Goal: Information Seeking & Learning: Learn about a topic

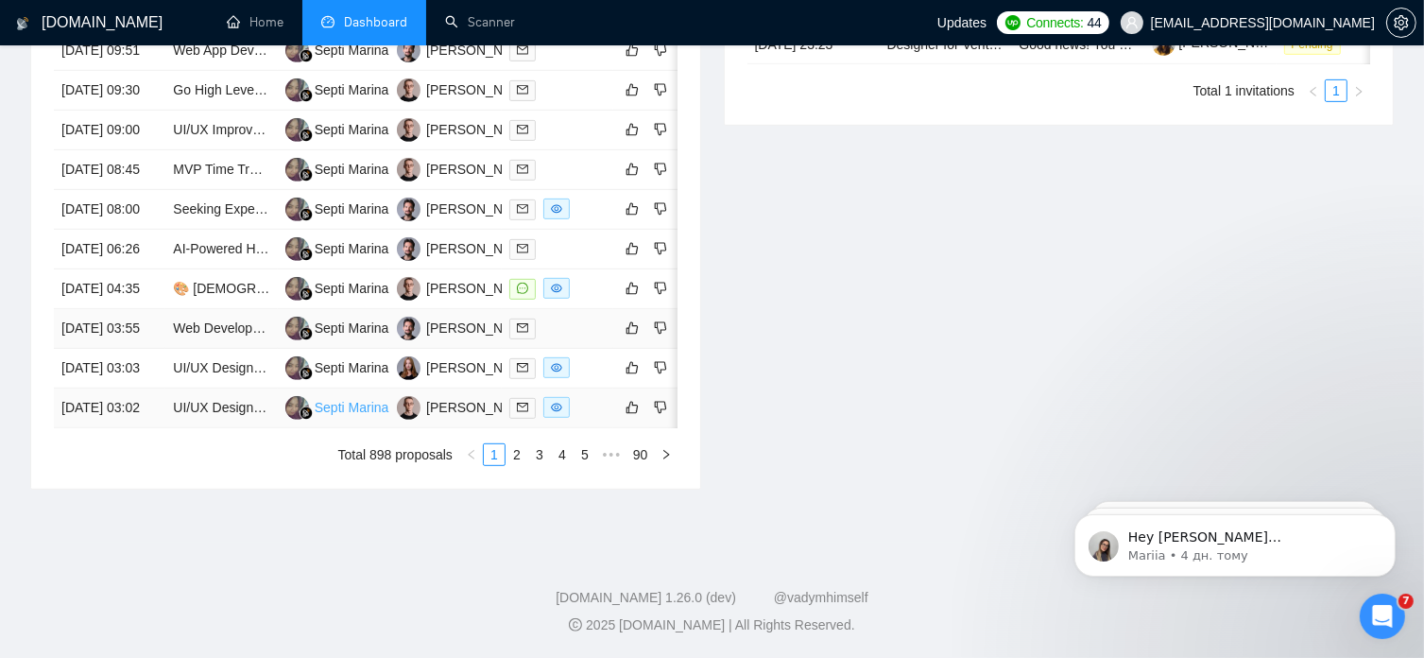
scroll to position [982, 0]
click at [518, 465] on link "2" at bounding box center [517, 454] width 21 height 21
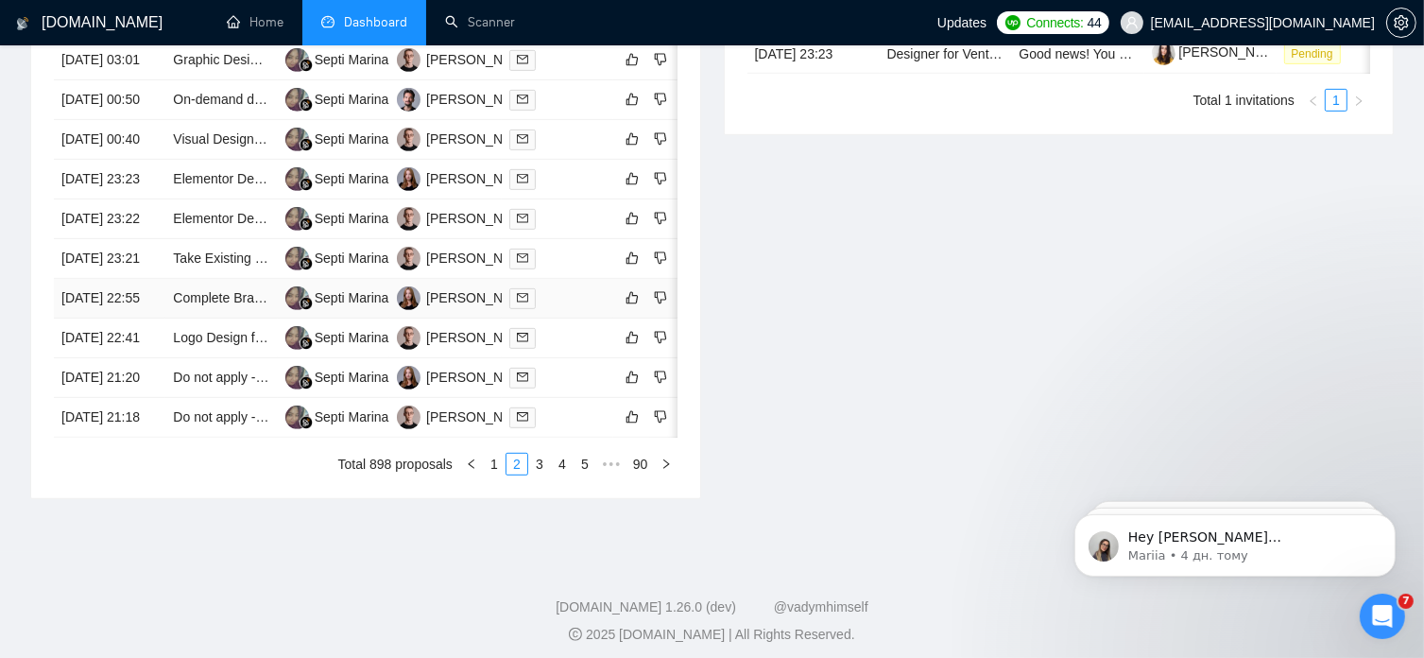
scroll to position [1008, 0]
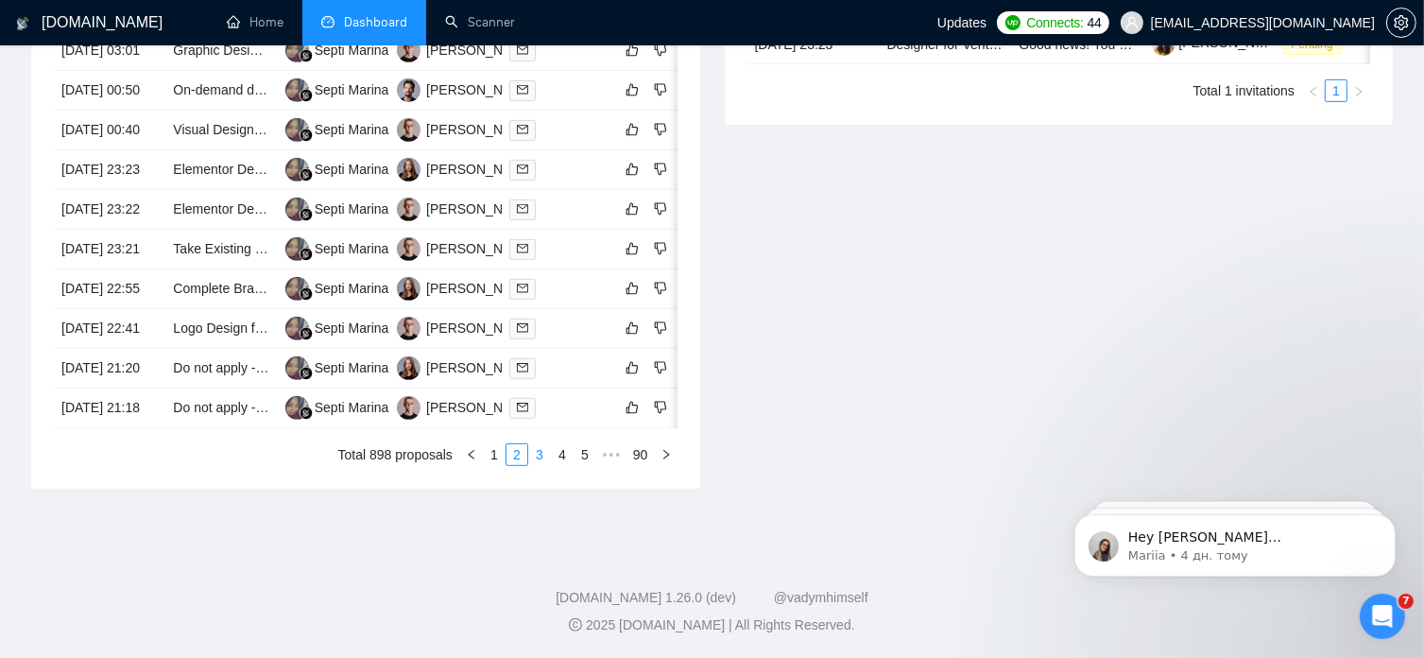
click at [538, 465] on link "3" at bounding box center [539, 454] width 21 height 21
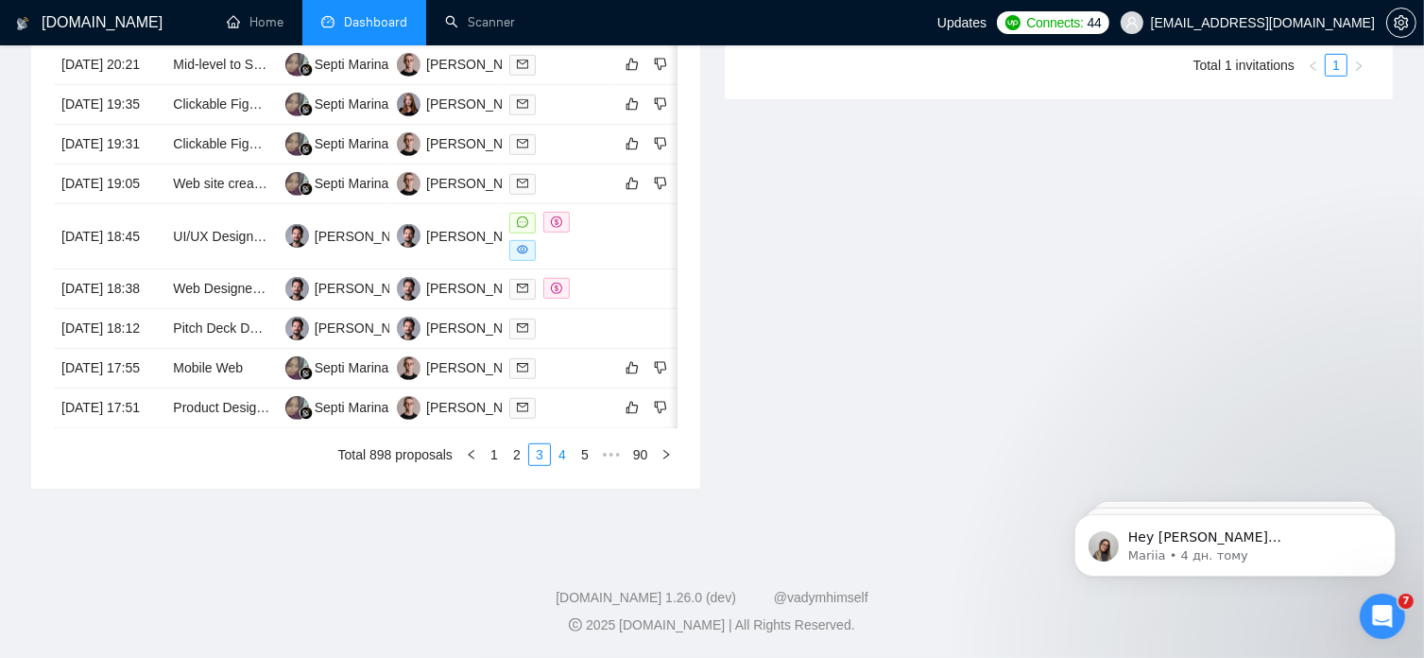
click at [560, 465] on link "4" at bounding box center [562, 454] width 21 height 21
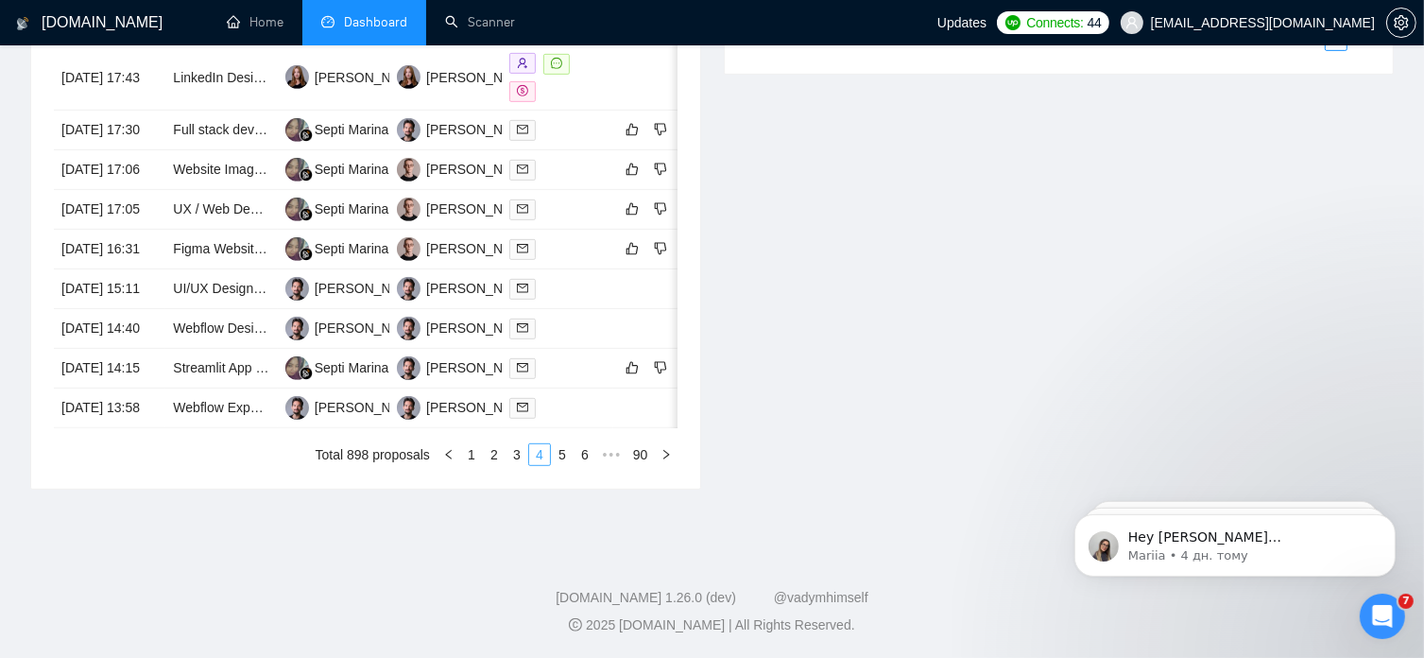
scroll to position [1043, 0]
click at [563, 454] on link "5" at bounding box center [562, 454] width 21 height 21
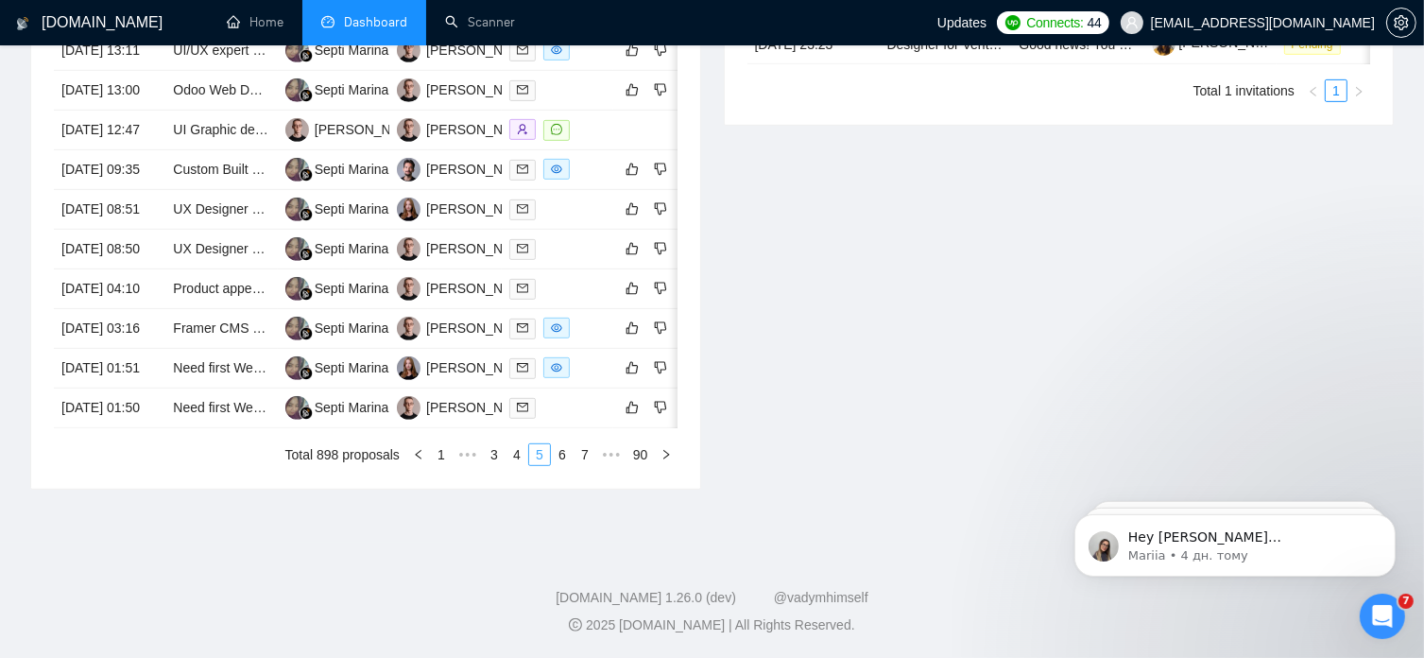
scroll to position [1029, 0]
click at [559, 457] on link "6" at bounding box center [562, 454] width 21 height 21
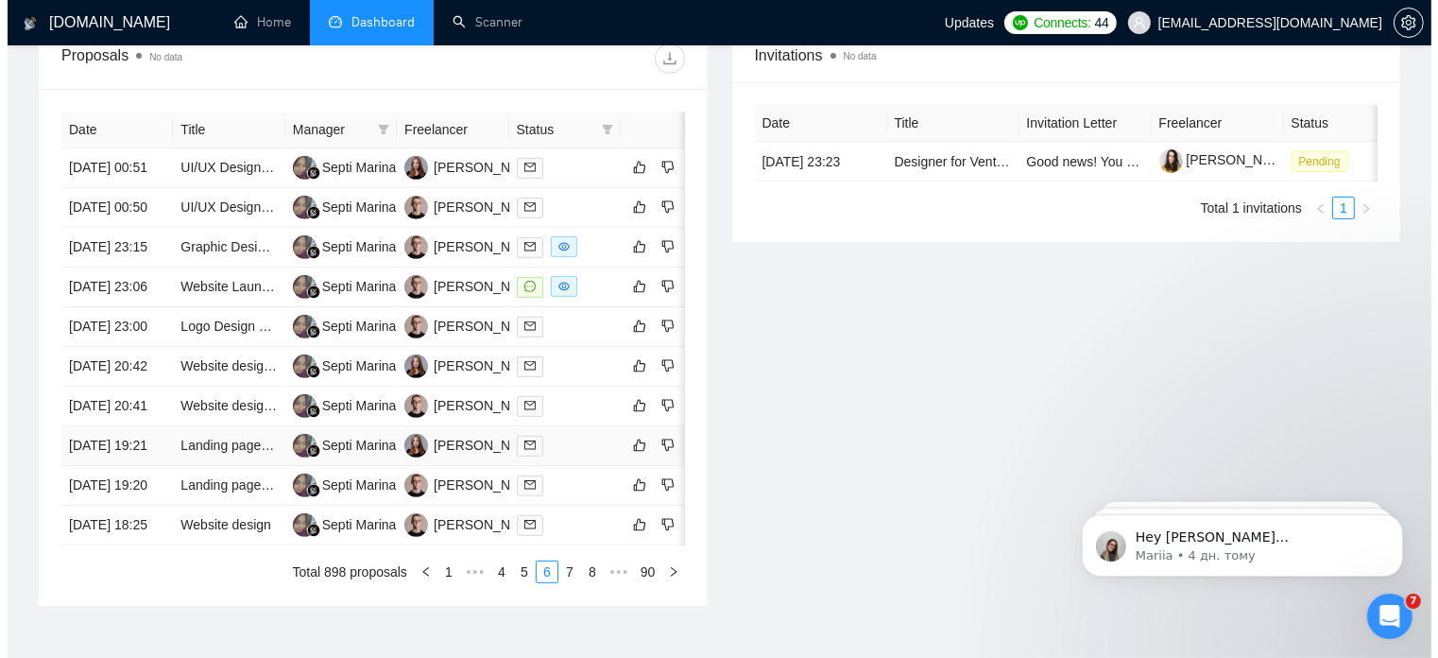
scroll to position [745, 0]
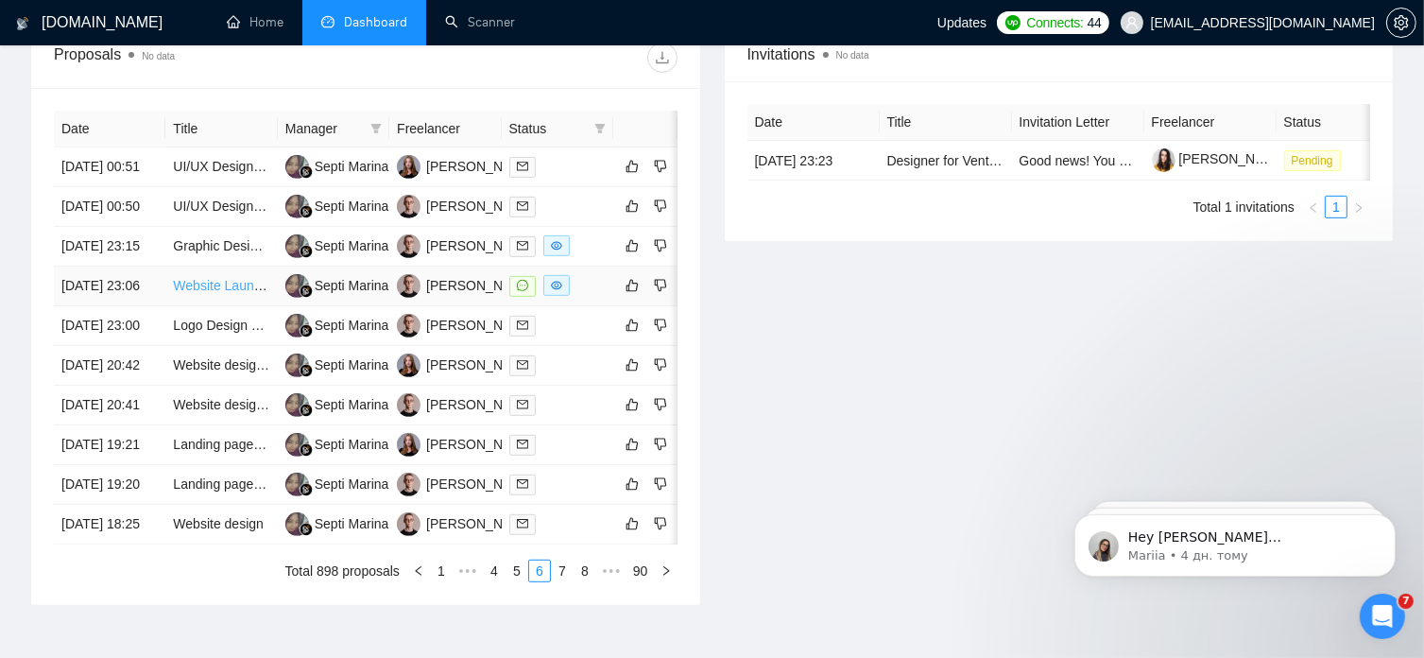
click at [210, 293] on link "Website Launch: Logo and Design Services Needed" at bounding box center [326, 285] width 306 height 15
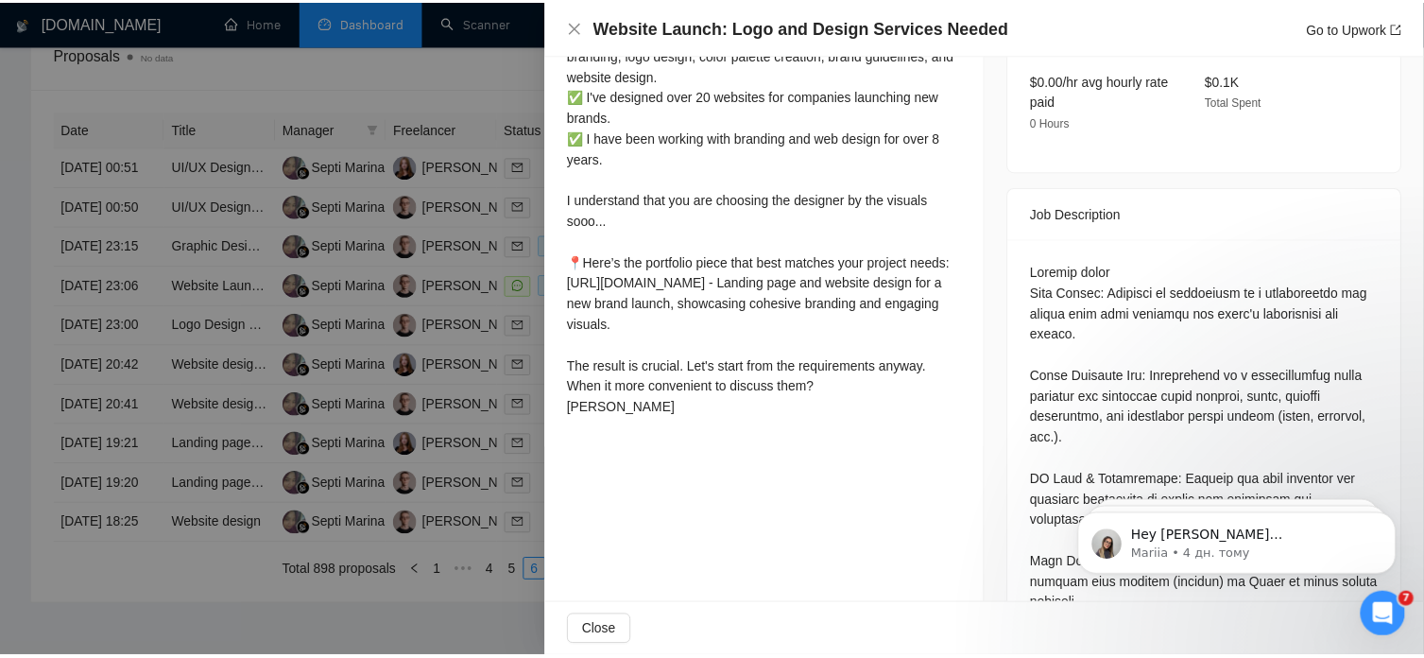
scroll to position [658, 0]
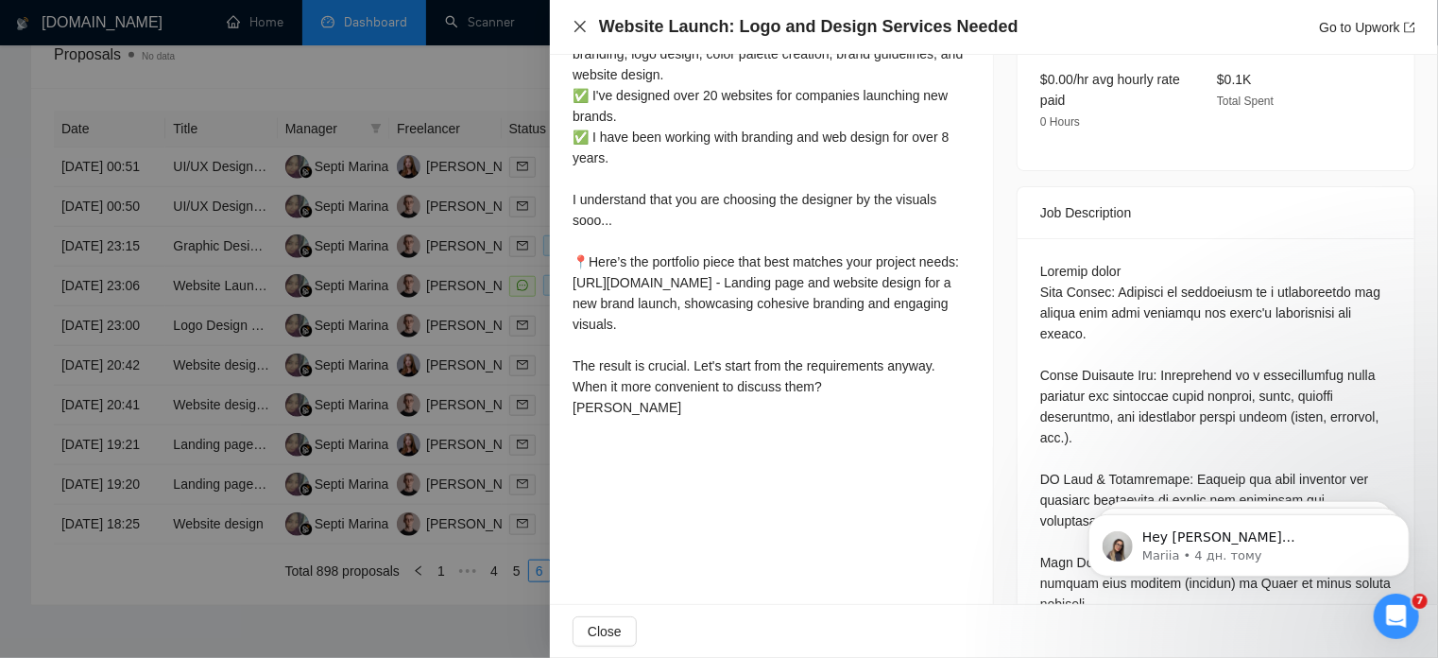
click at [583, 26] on icon "close" at bounding box center [580, 26] width 15 height 15
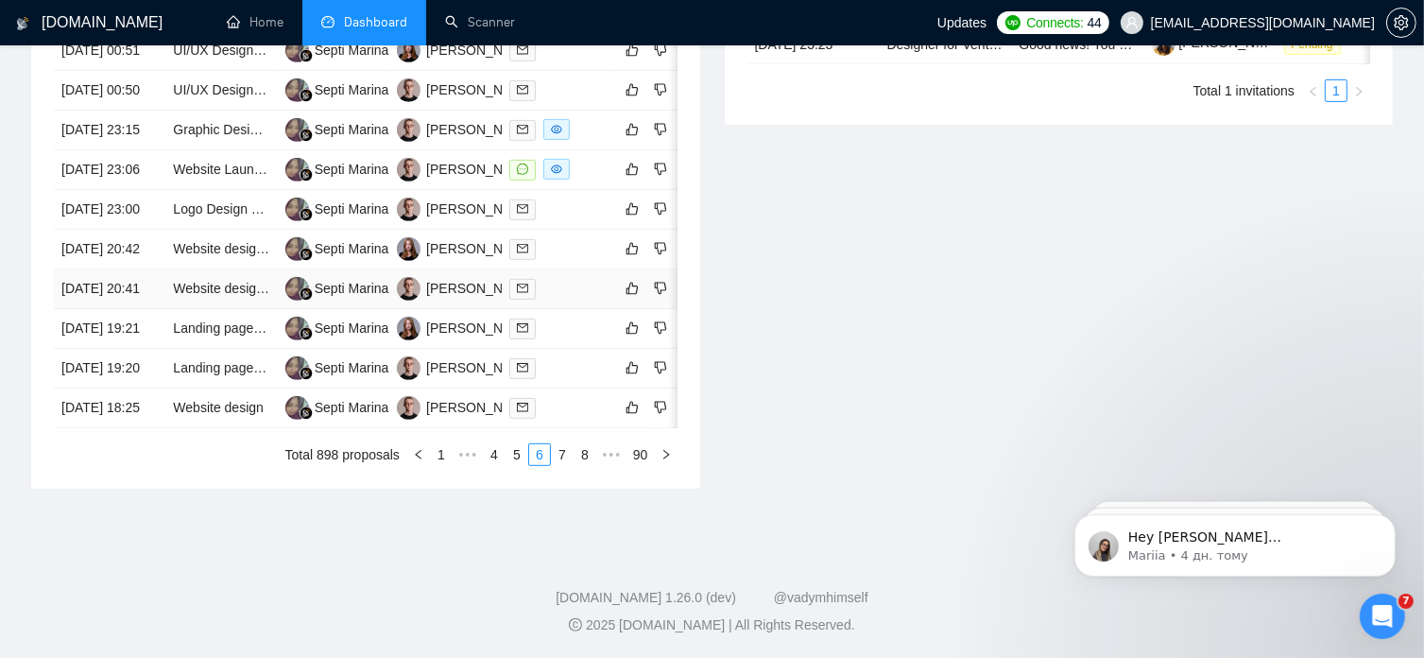
scroll to position [962, 0]
click at [567, 465] on link "7" at bounding box center [562, 454] width 21 height 21
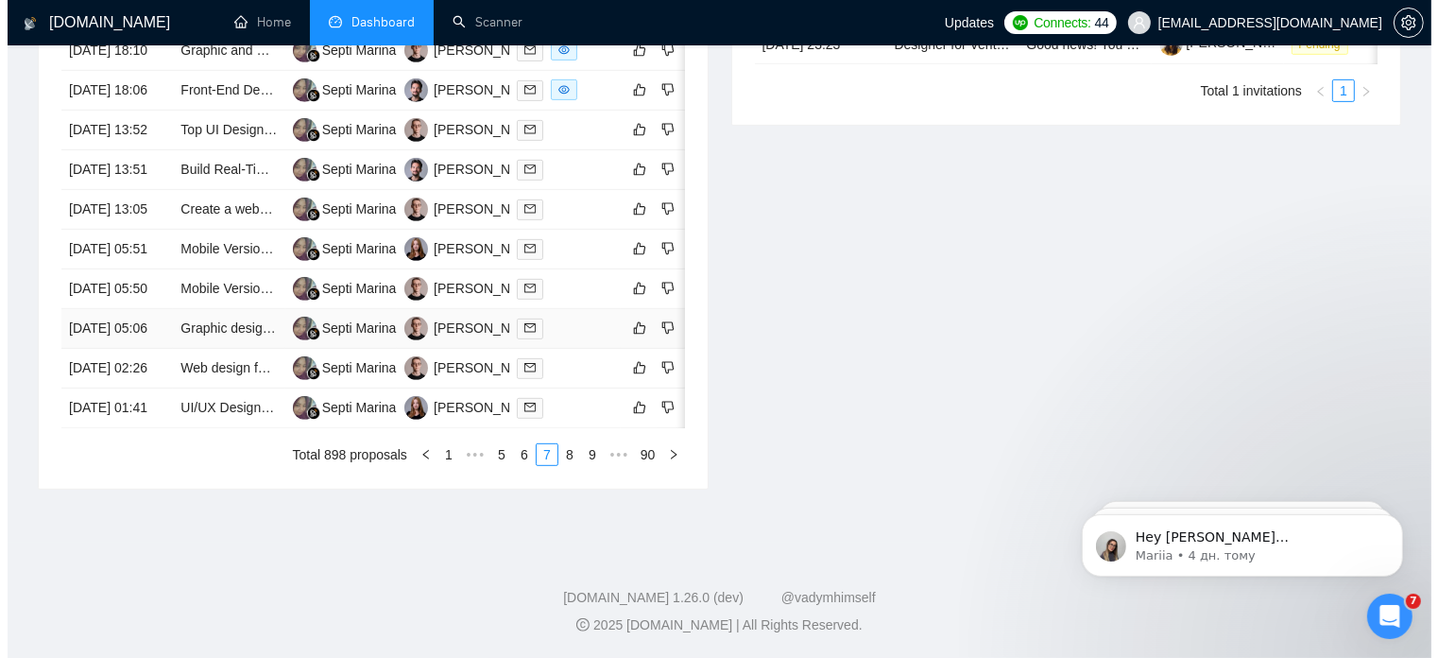
scroll to position [1015, 0]
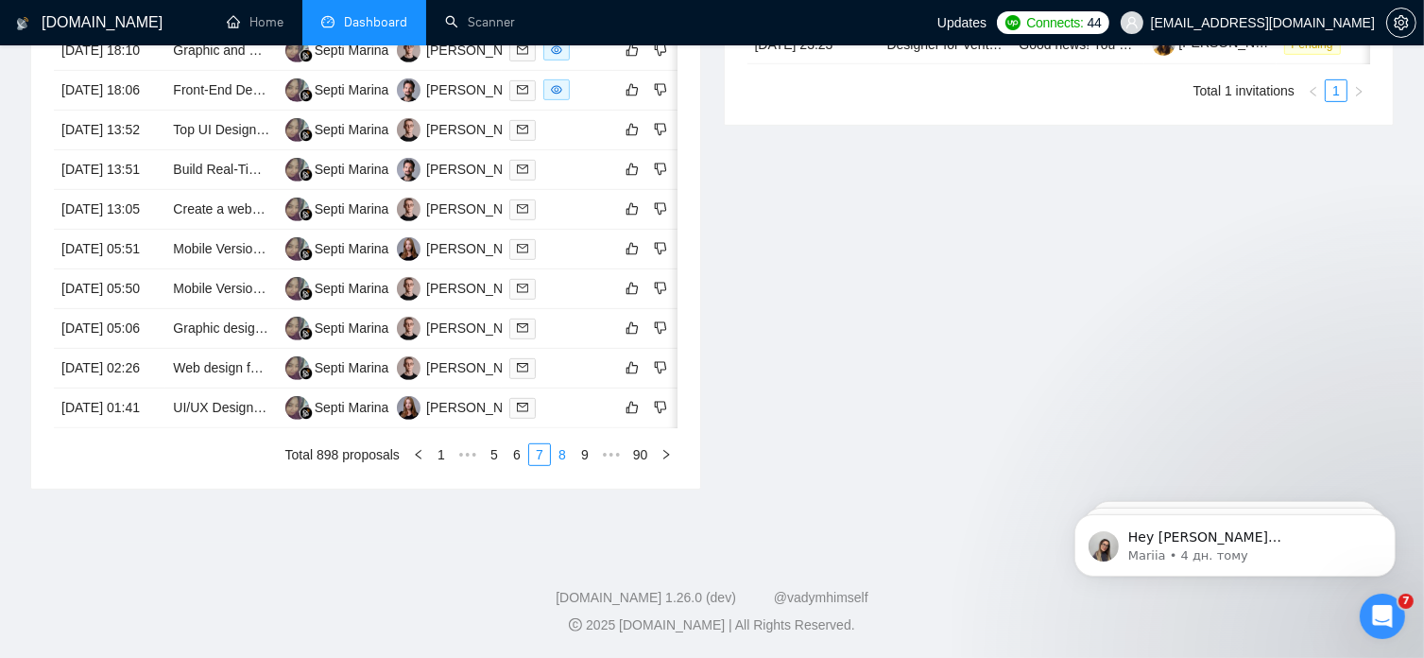
click at [559, 465] on link "8" at bounding box center [562, 454] width 21 height 21
click at [230, 320] on link "UI - Figma-Designer für E-Mail- und Webdesign gesucht – Langfristige Zusammenar…" at bounding box center [430, 327] width 515 height 15
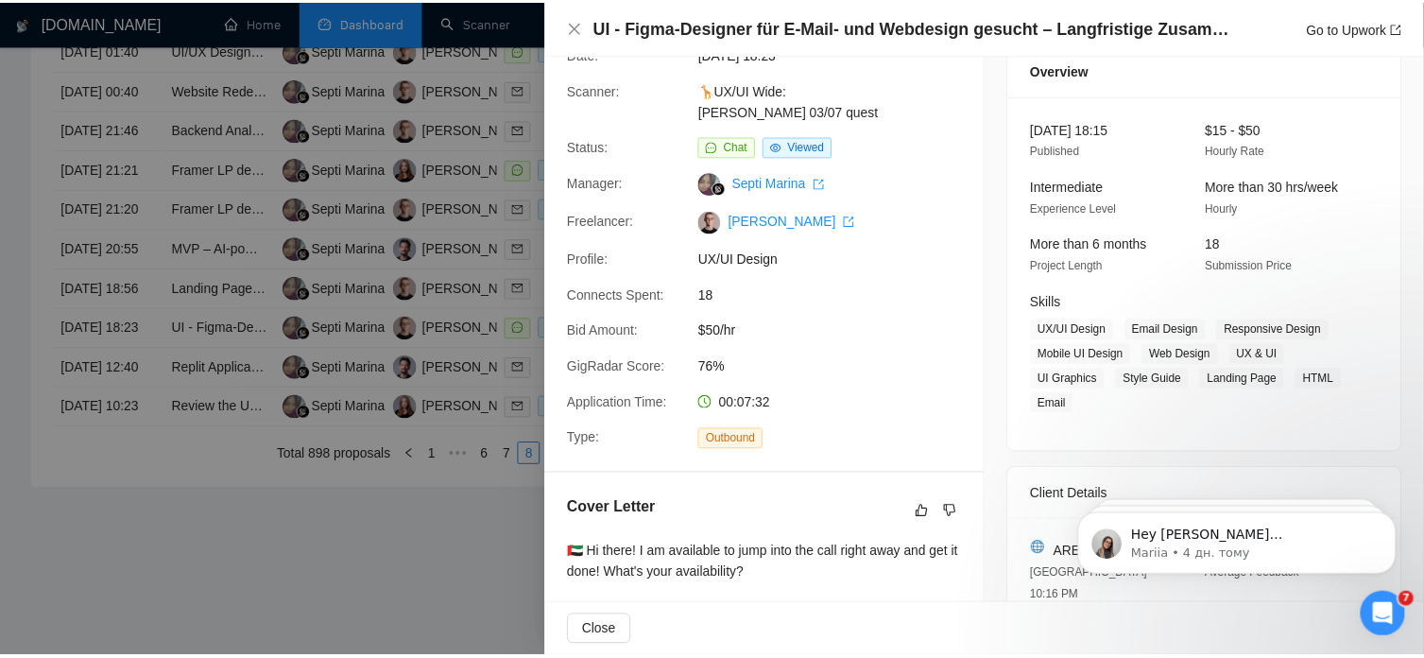
scroll to position [0, 0]
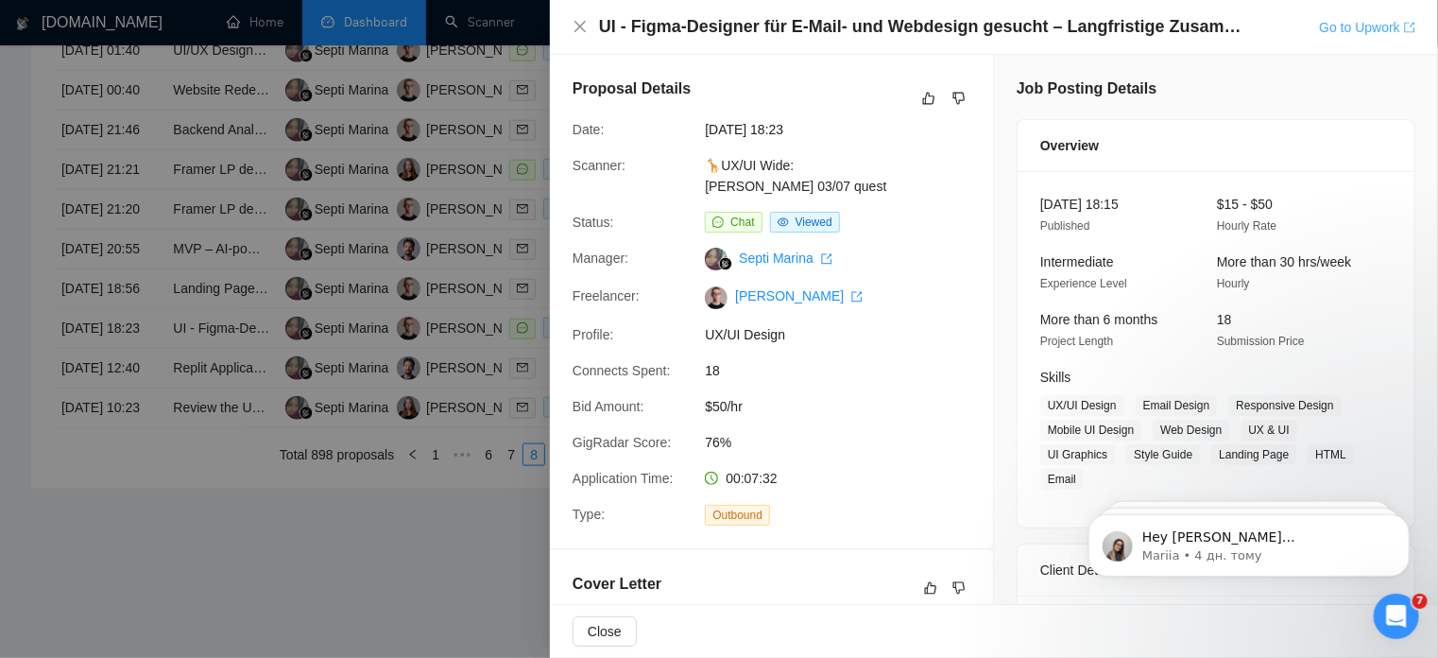
click at [1409, 29] on icon "export" at bounding box center [1409, 27] width 11 height 11
click at [582, 28] on icon "close" at bounding box center [580, 26] width 11 height 11
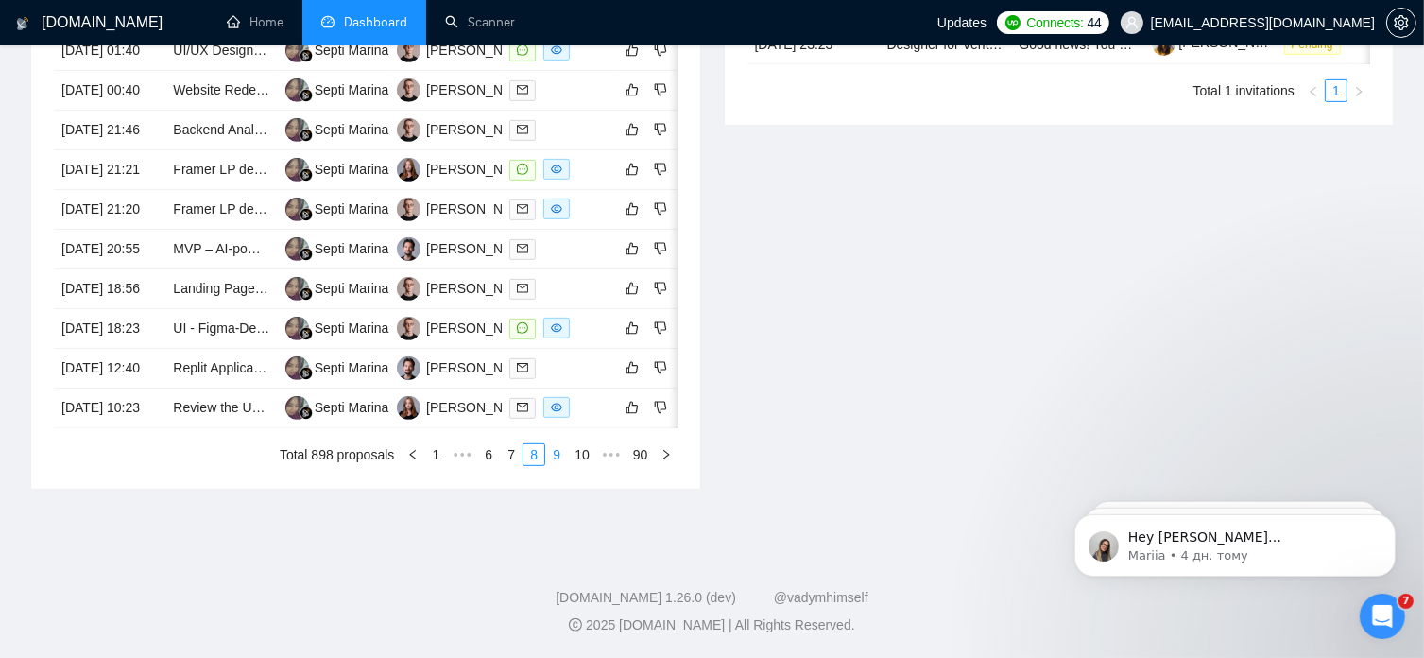
click at [559, 465] on link "9" at bounding box center [556, 454] width 21 height 21
click at [558, 465] on link "10" at bounding box center [554, 454] width 26 height 21
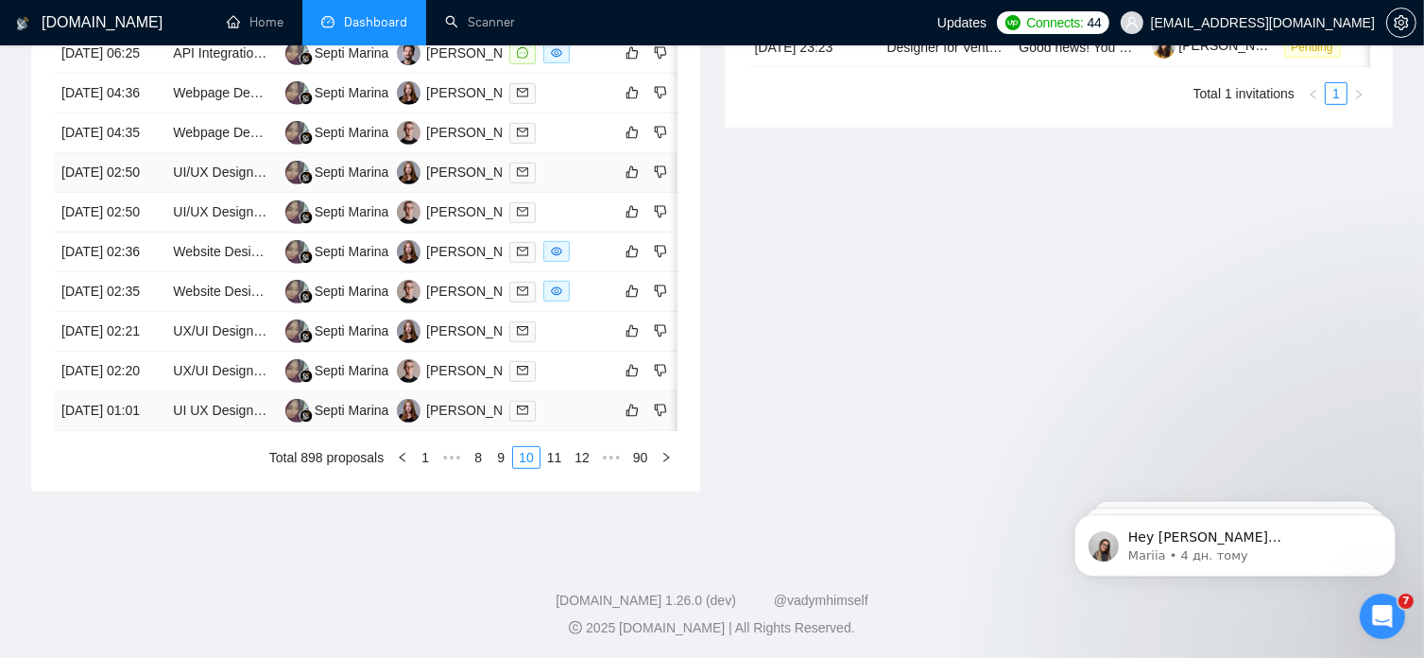
scroll to position [1029, 0]
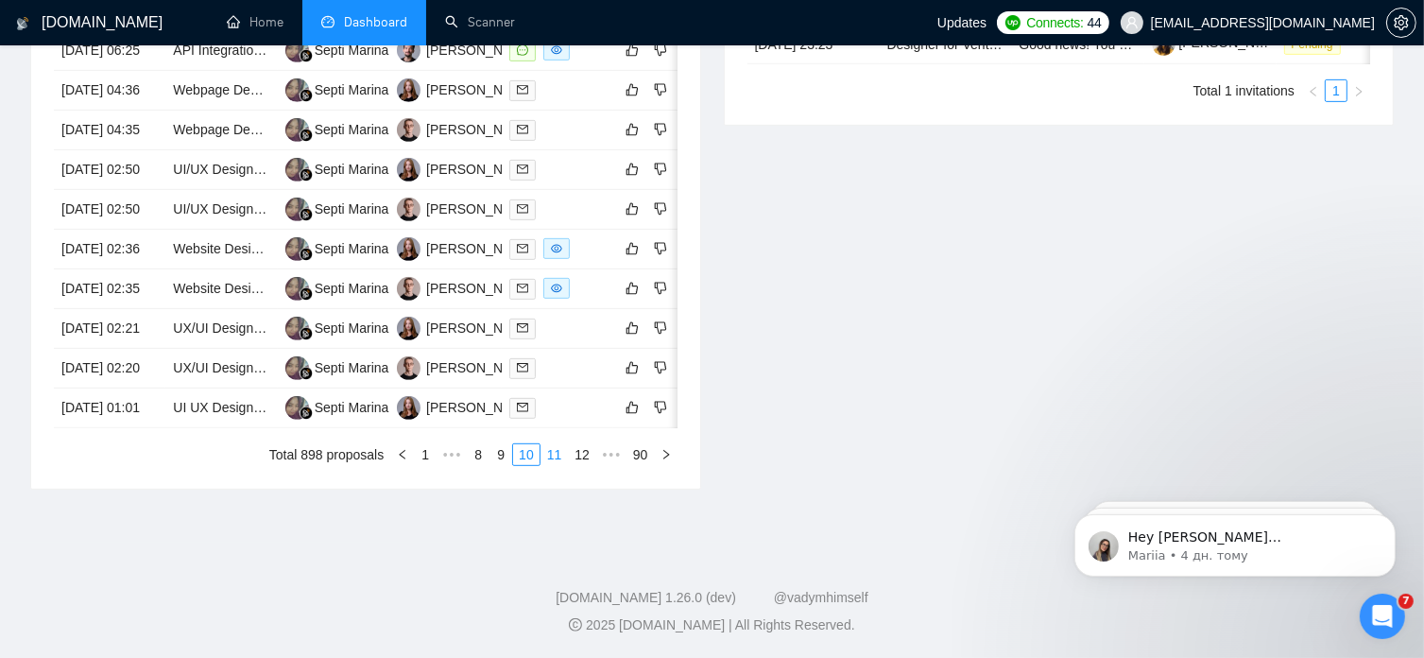
click at [556, 455] on link "11" at bounding box center [554, 454] width 26 height 21
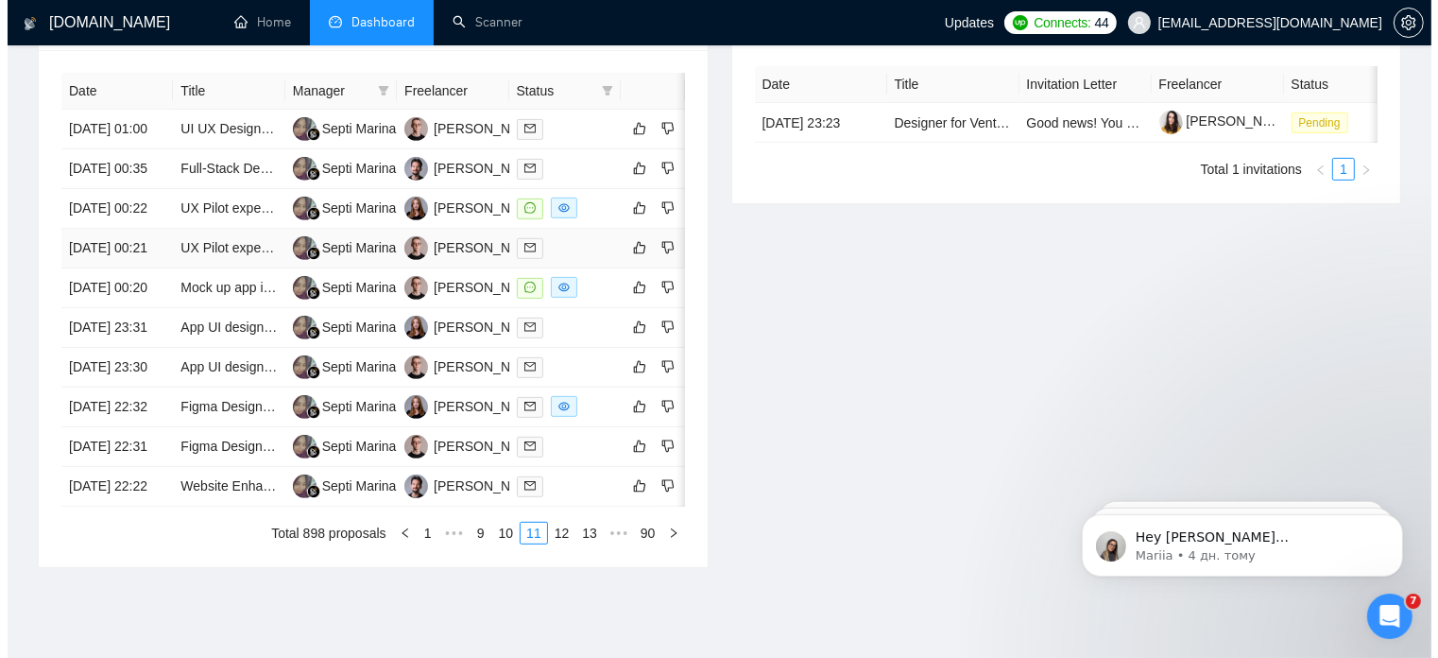
scroll to position [1005, 0]
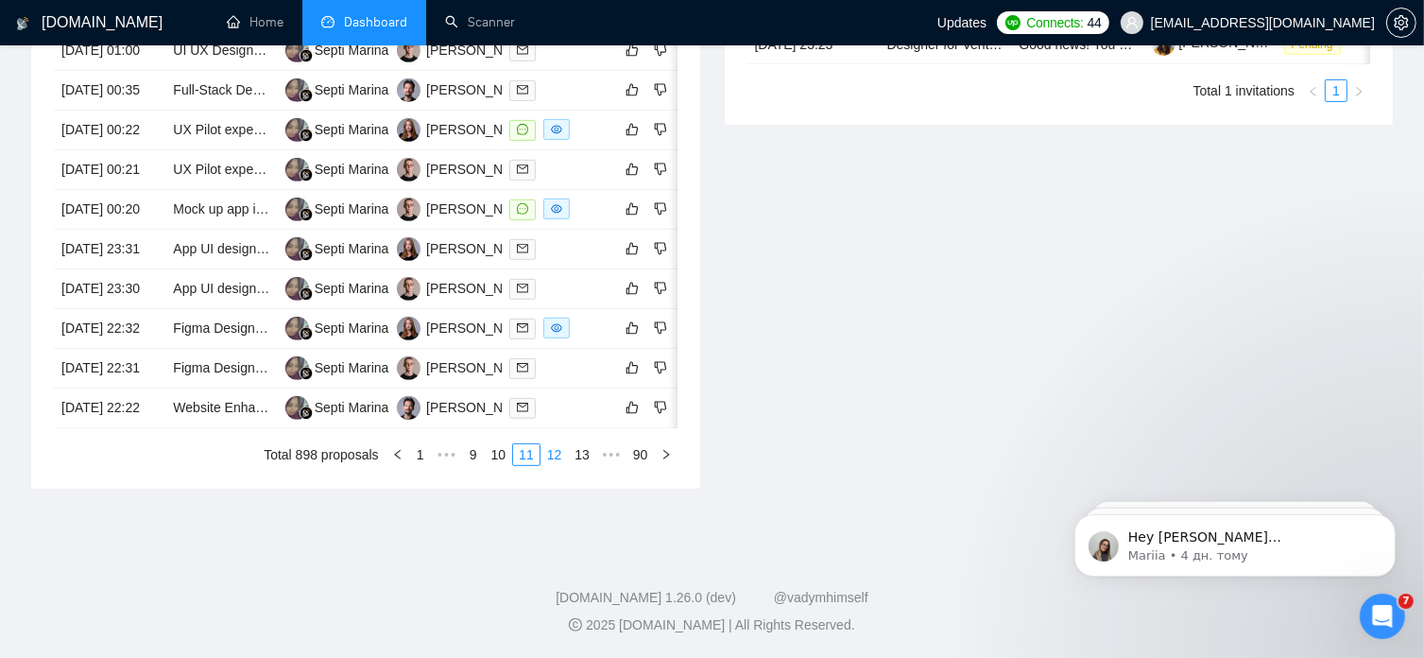
click at [556, 465] on link "12" at bounding box center [554, 454] width 26 height 21
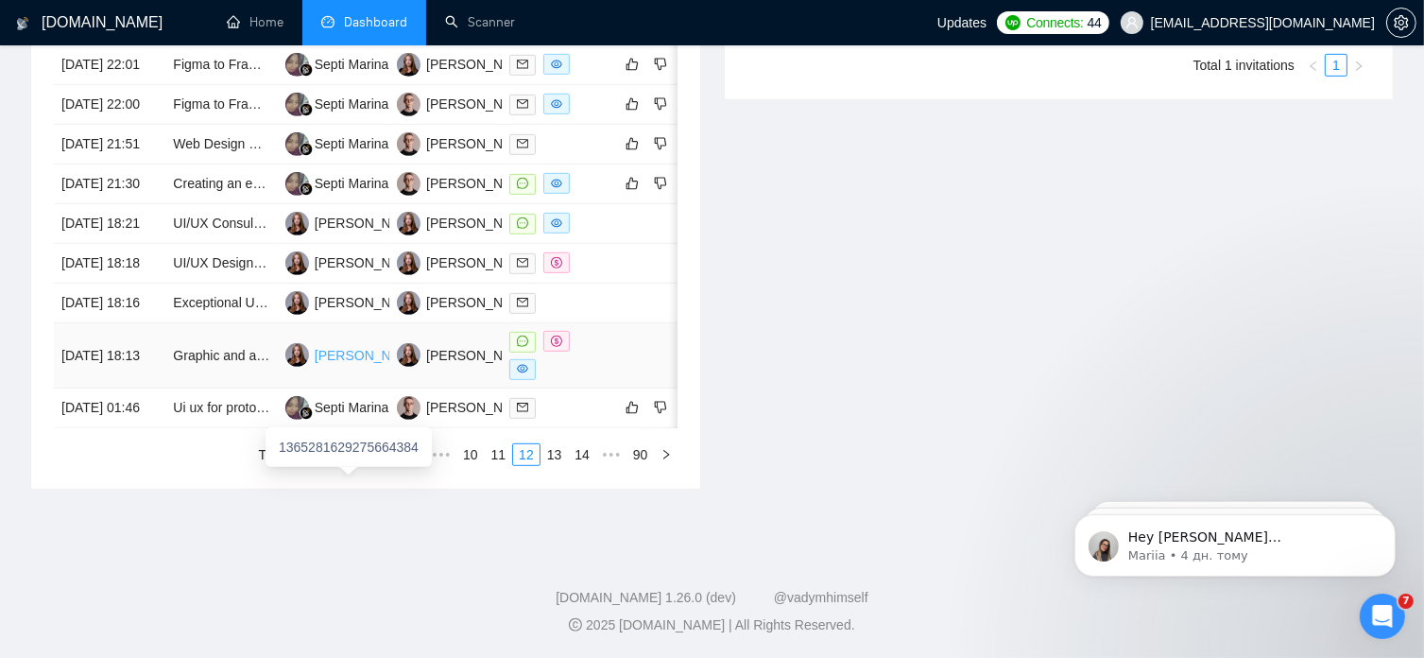
click at [337, 351] on div "[PERSON_NAME]" at bounding box center [369, 355] width 109 height 21
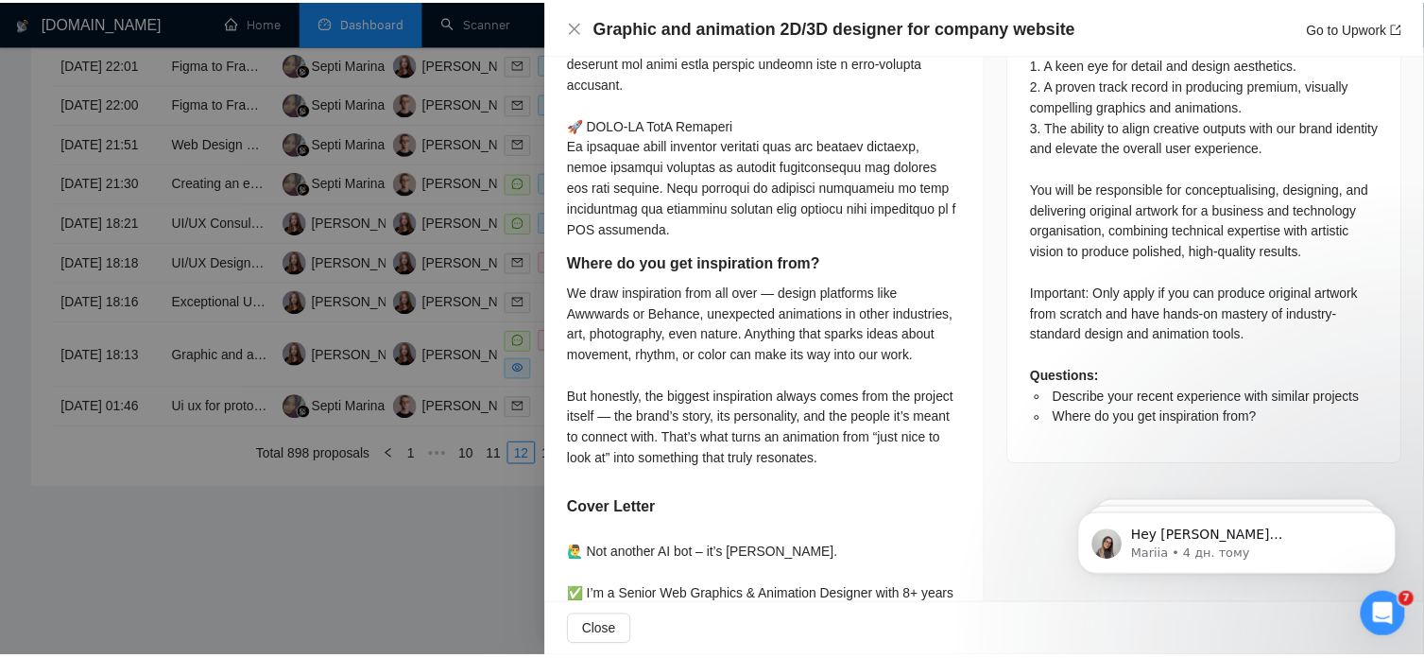
scroll to position [945, 0]
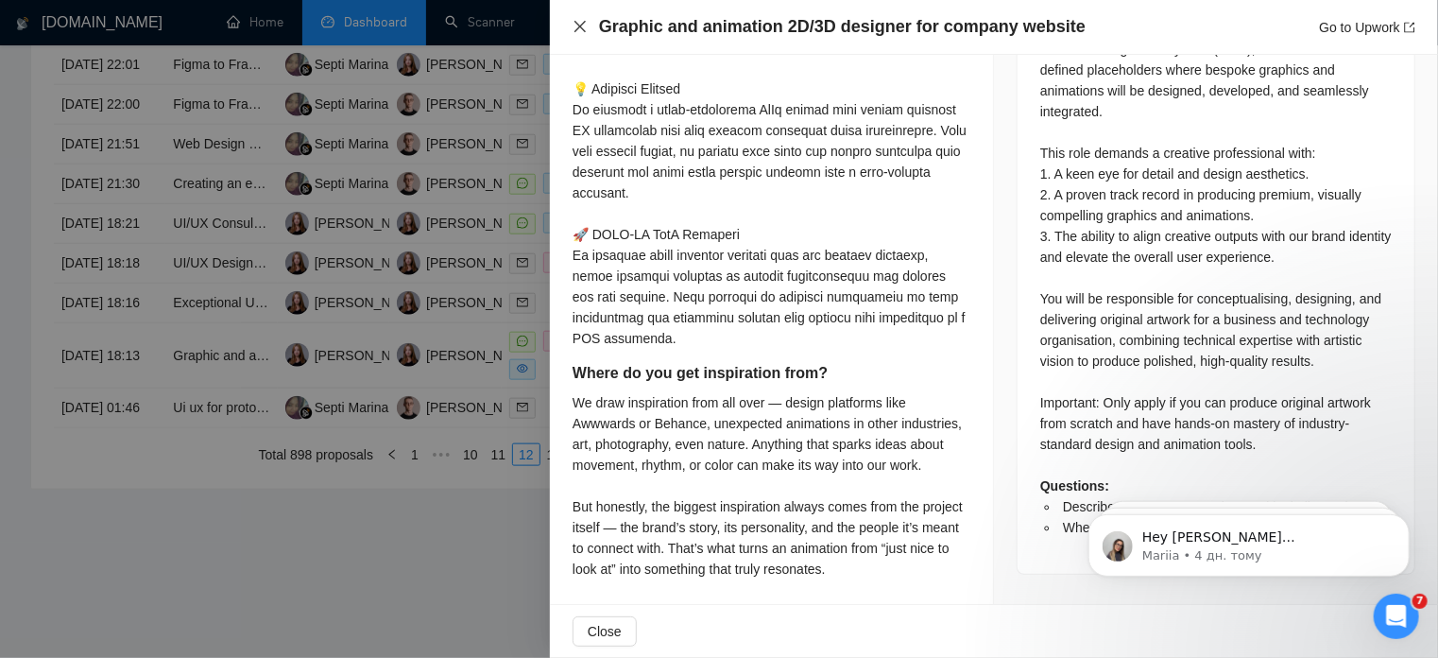
click at [577, 27] on icon "close" at bounding box center [580, 26] width 15 height 15
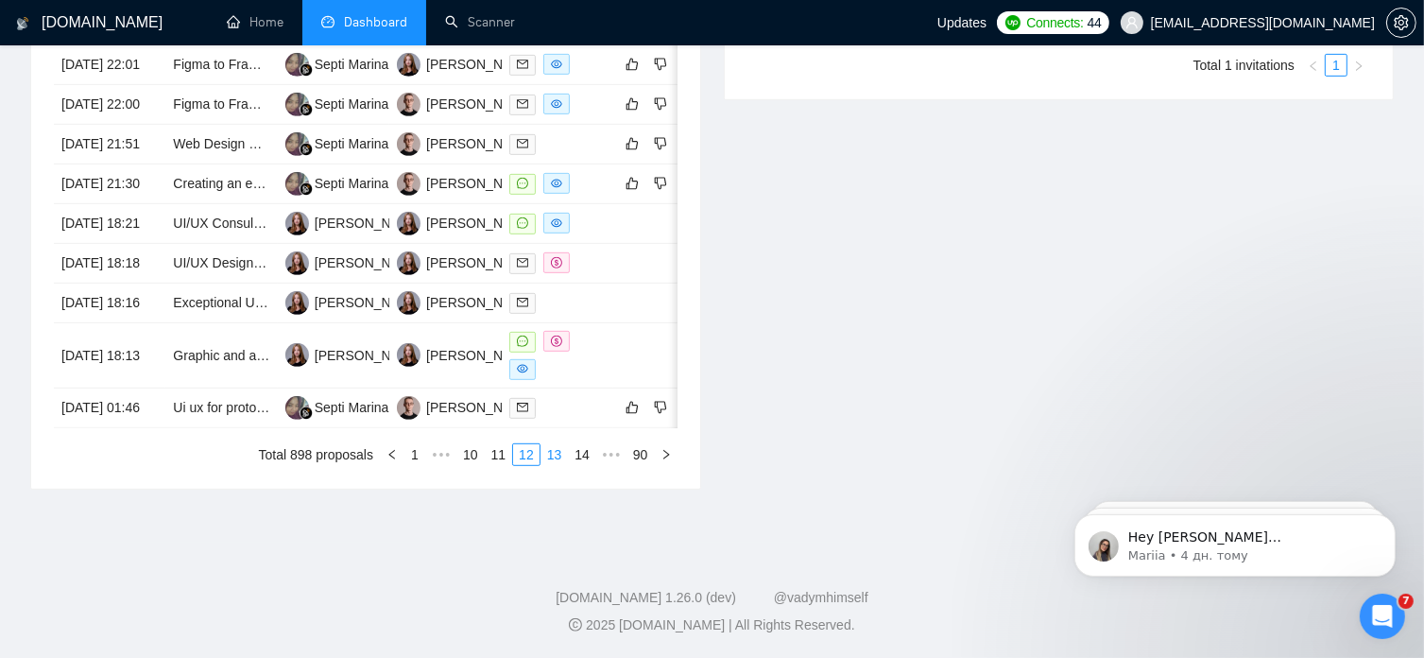
click at [561, 465] on link "13" at bounding box center [554, 454] width 26 height 21
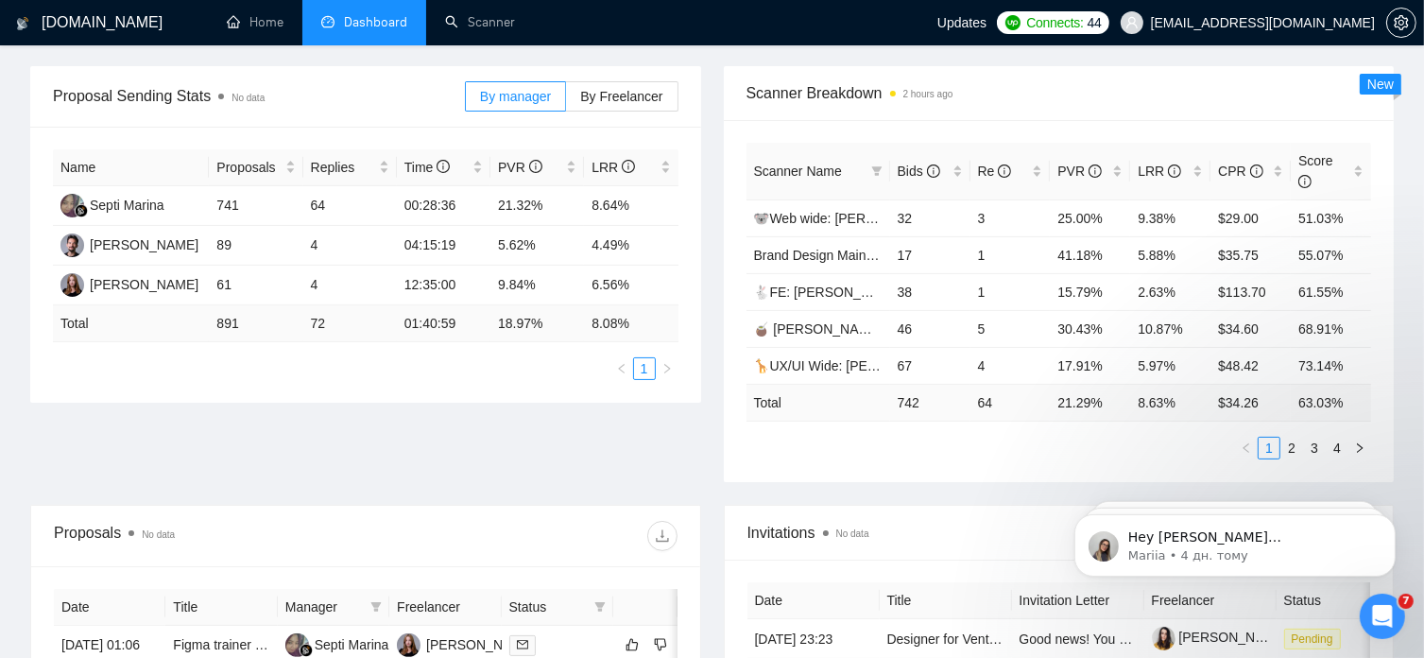
scroll to position [0, 0]
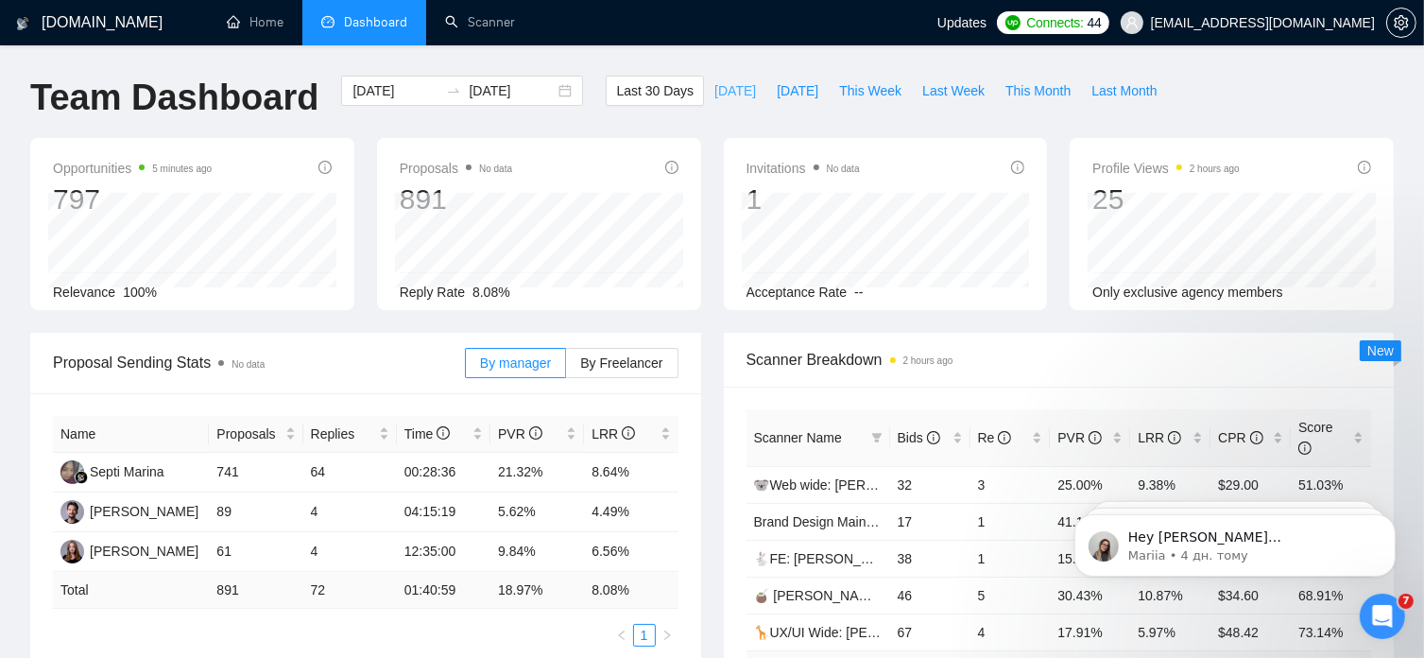
click at [714, 94] on span "[DATE]" at bounding box center [735, 90] width 42 height 21
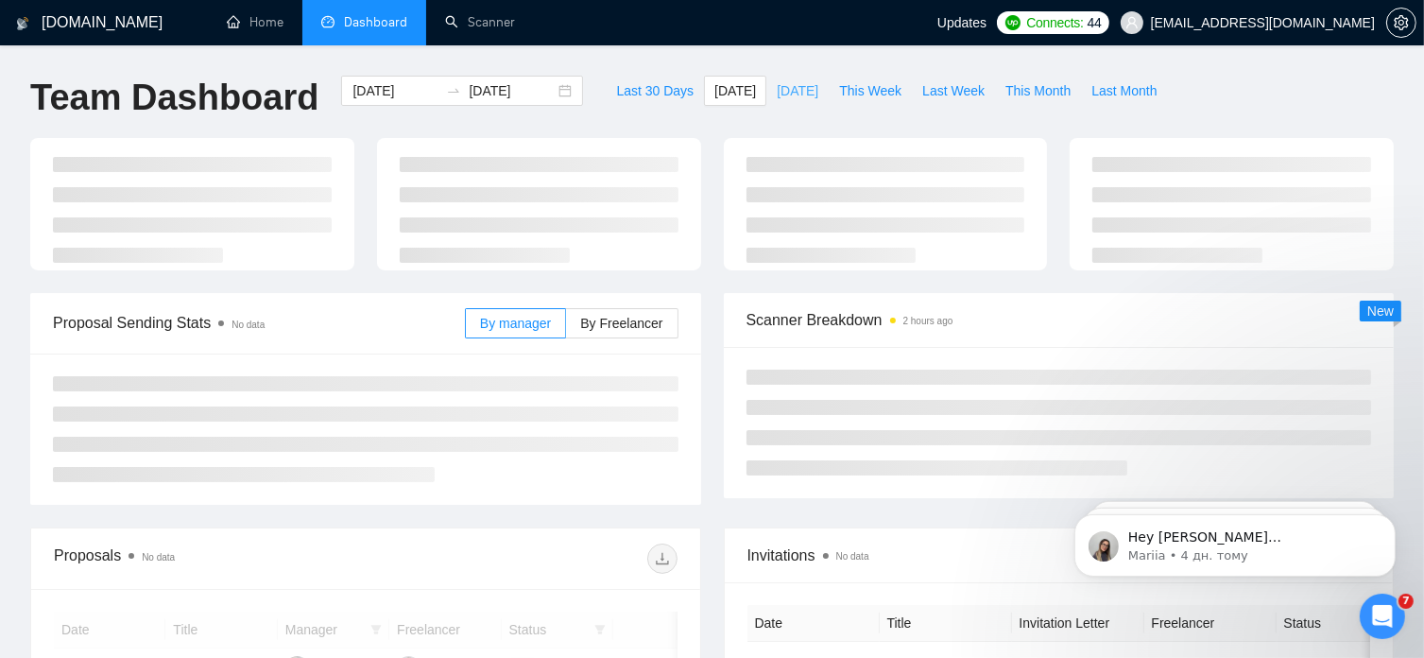
click at [782, 92] on span "[DATE]" at bounding box center [798, 90] width 42 height 21
type input "[DATE]"
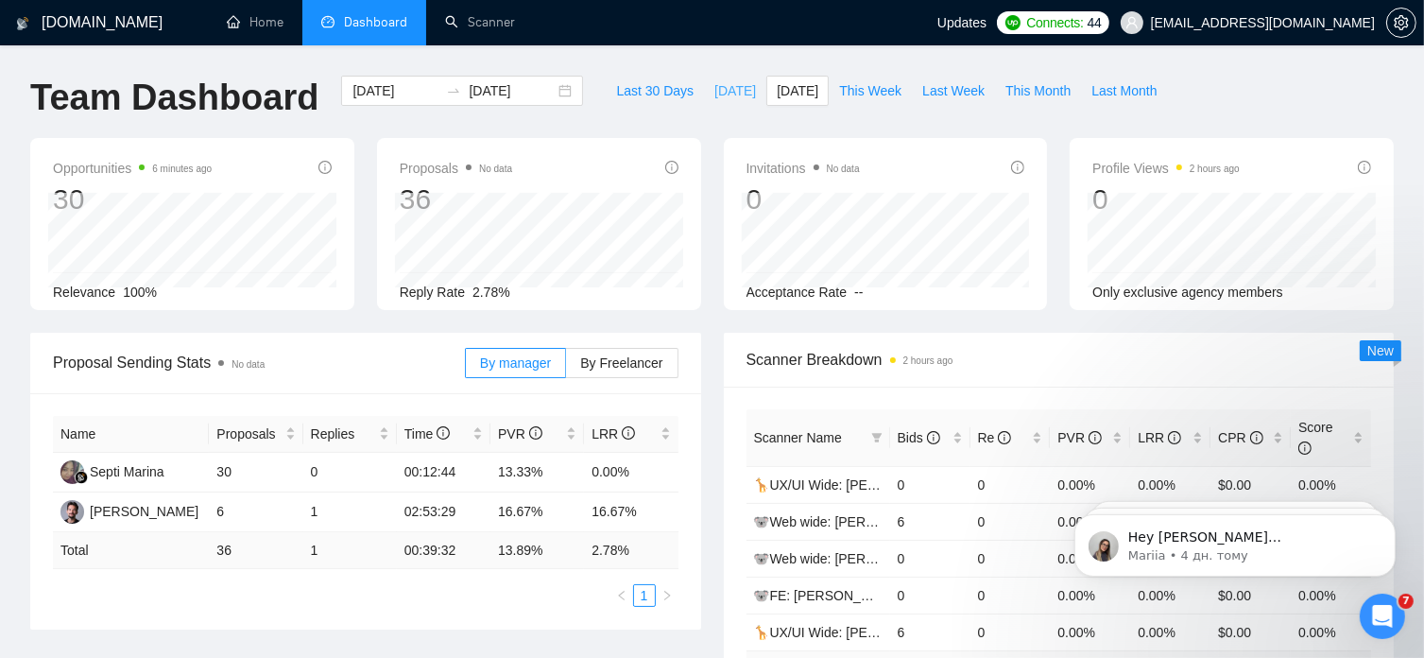
click at [714, 94] on span "[DATE]" at bounding box center [735, 90] width 42 height 21
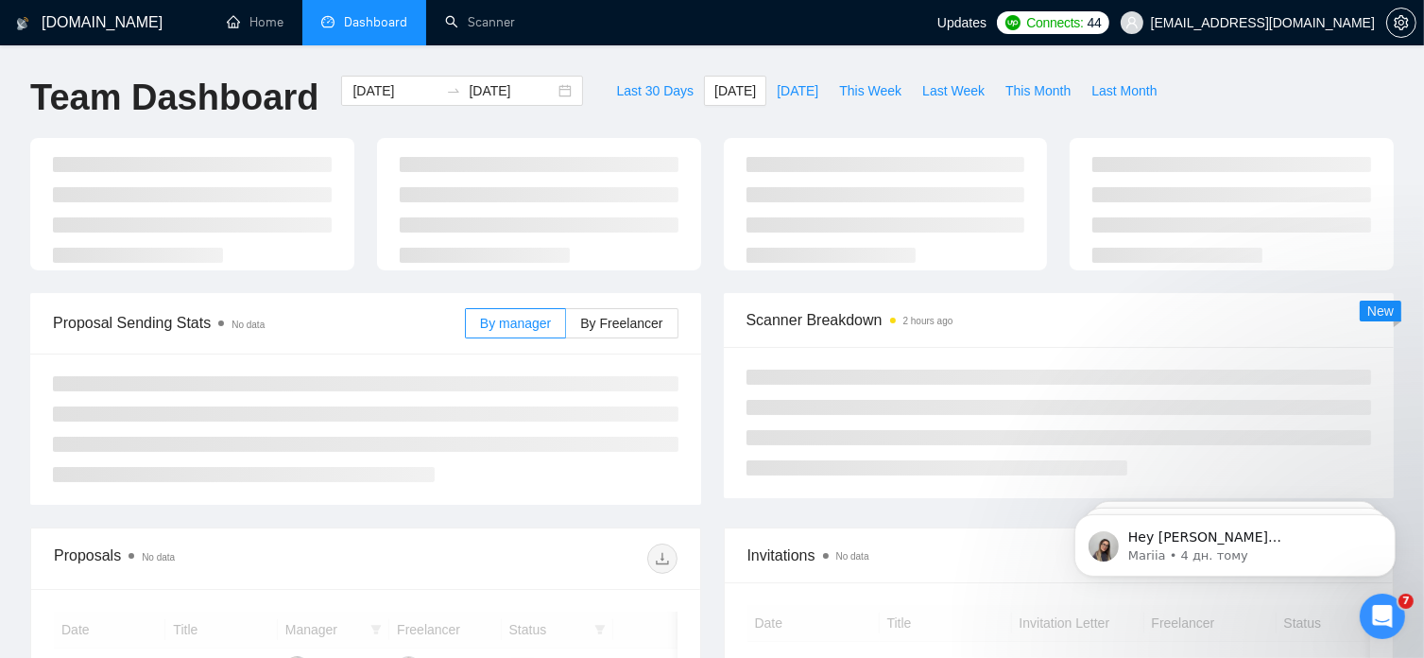
type input "[DATE]"
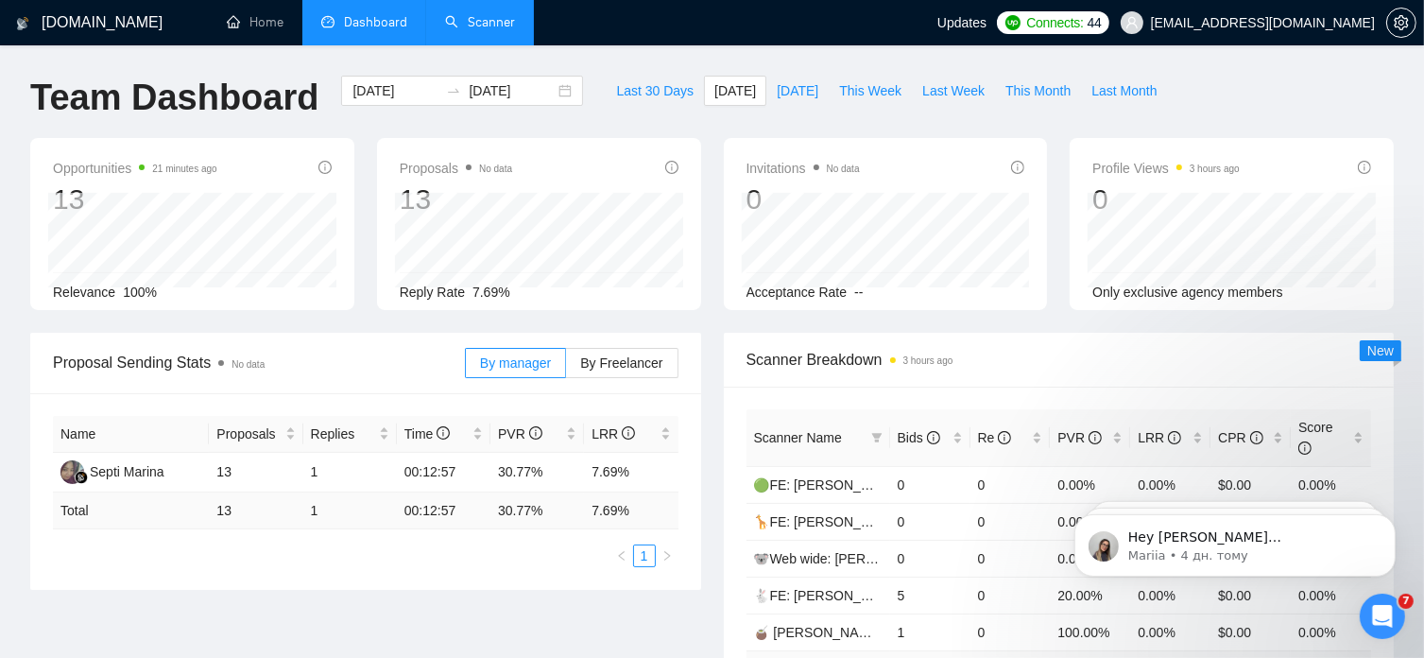
click at [495, 27] on link "Scanner" at bounding box center [480, 22] width 70 height 16
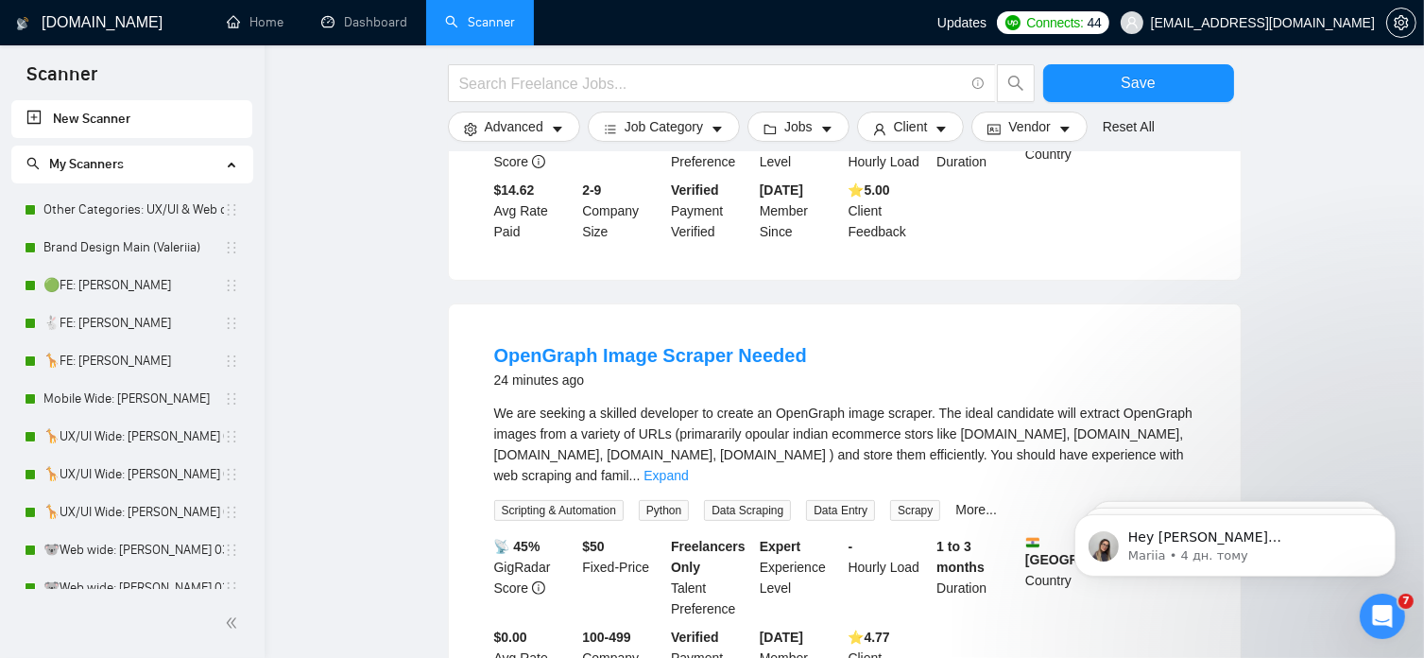
scroll to position [474, 0]
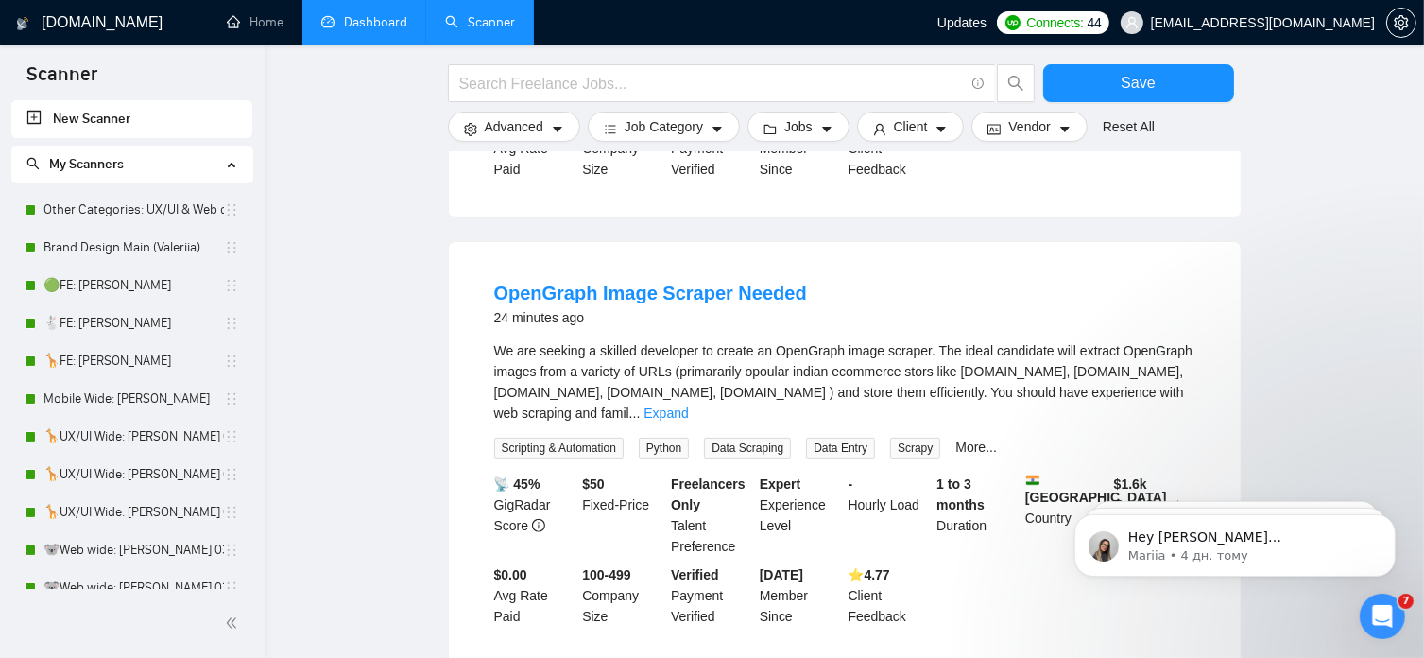
click at [380, 18] on link "Dashboard" at bounding box center [364, 22] width 86 height 16
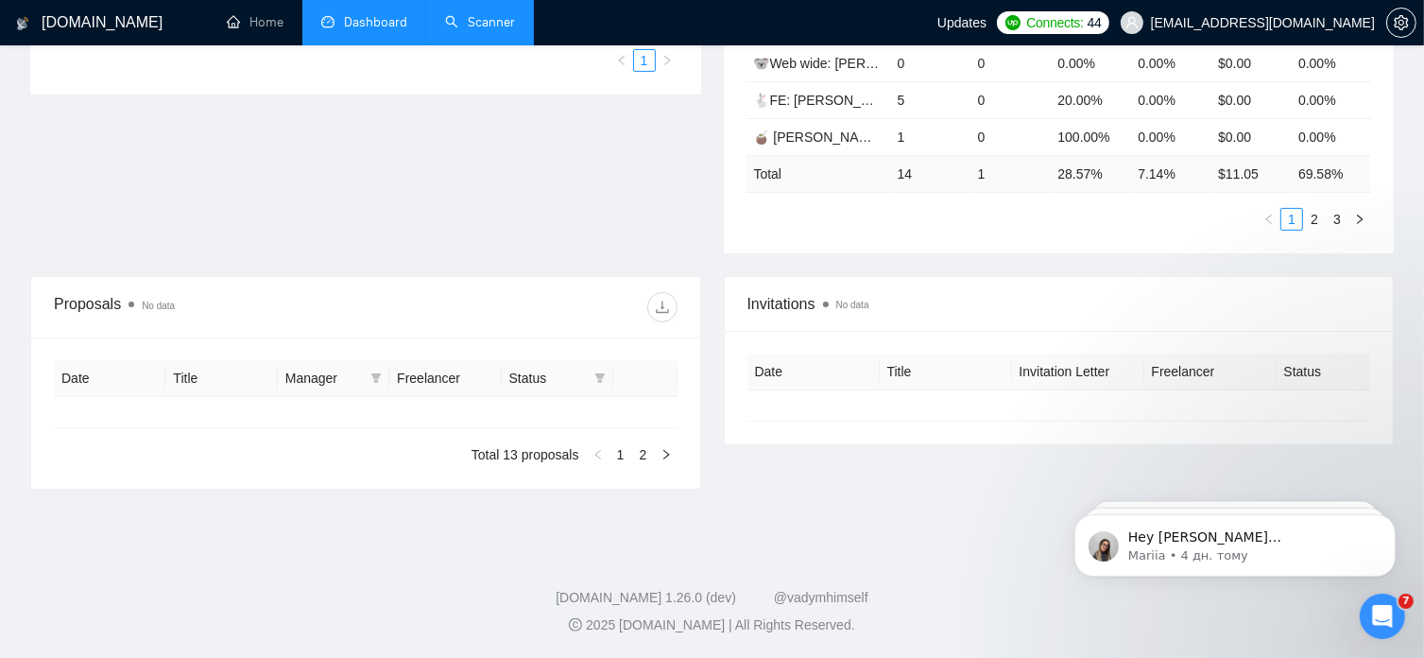
type input "[DATE]"
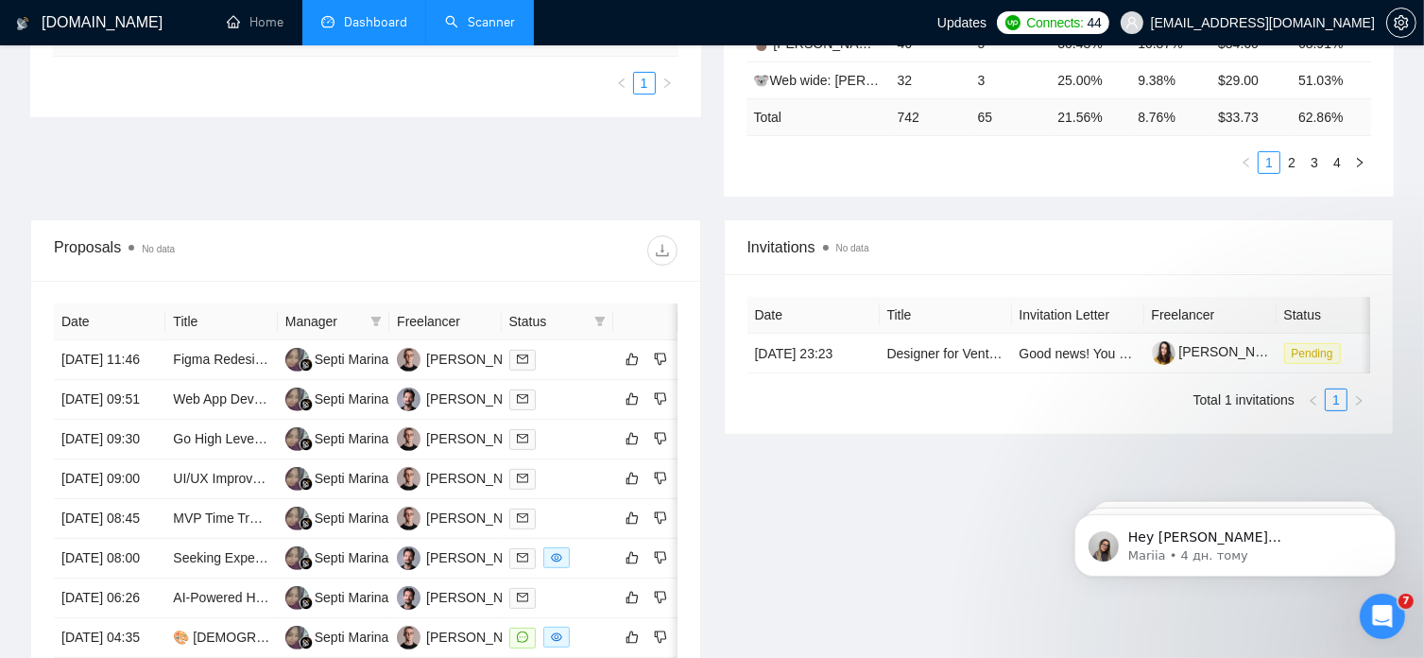
scroll to position [559, 0]
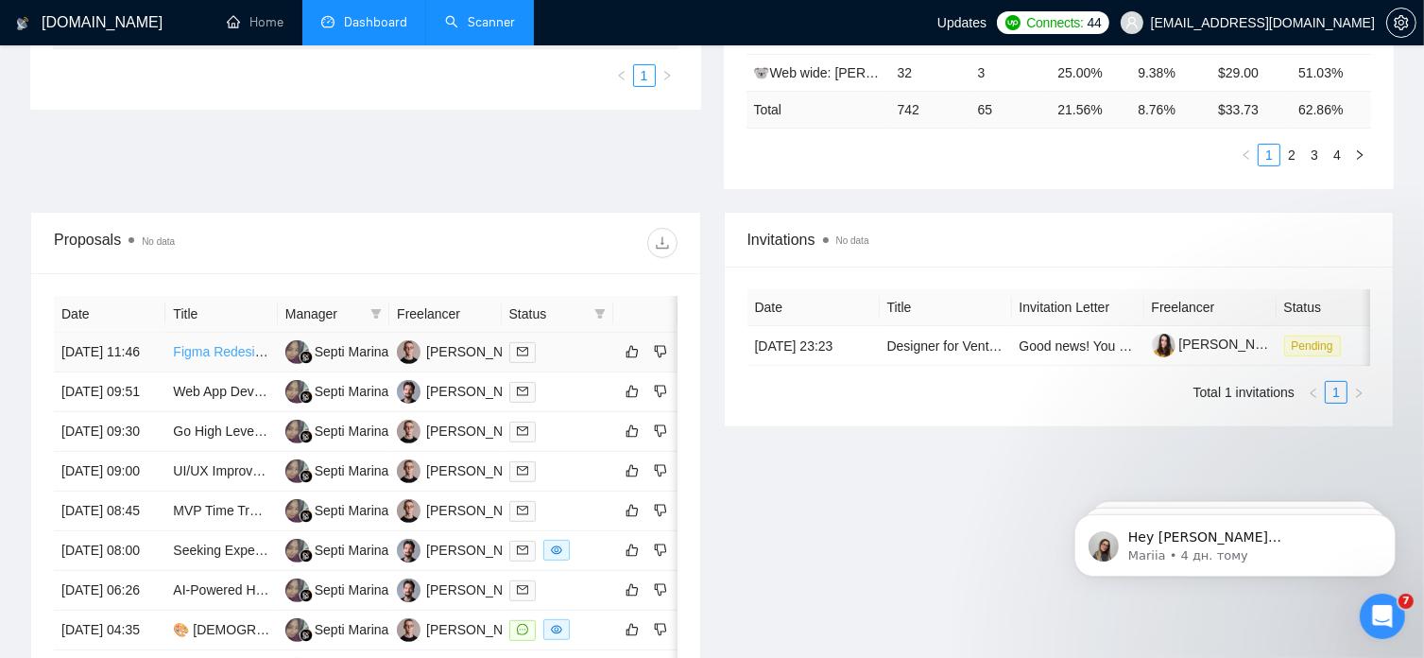
click at [235, 344] on link "Figma Redesign Expert Needed" at bounding box center [267, 351] width 188 height 15
